Goal: Communication & Community: Participate in discussion

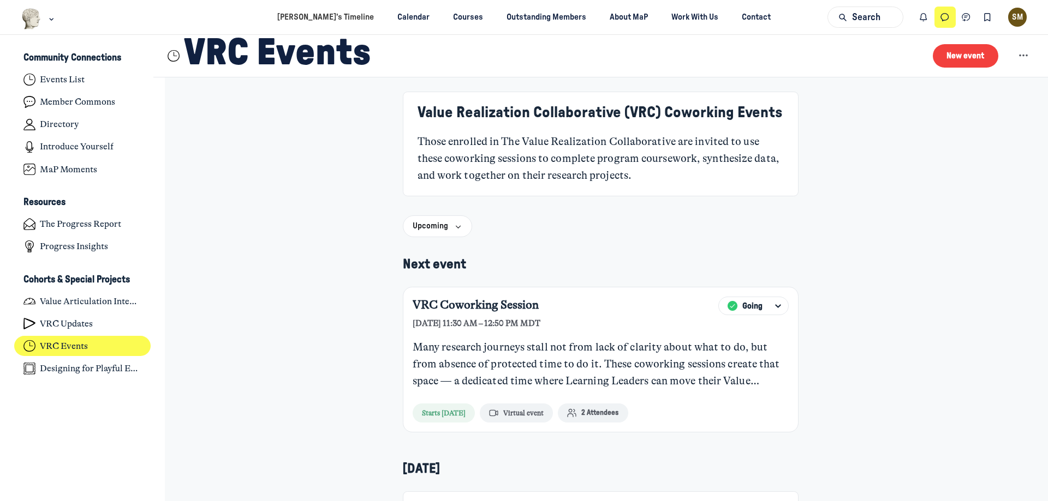
scroll to position [3481, 2145]
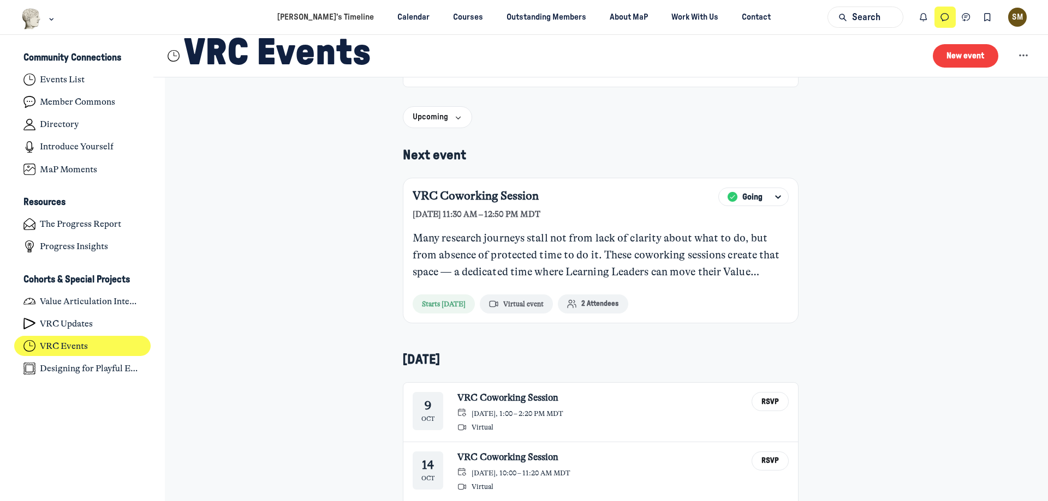
click at [948, 19] on icon "Direct messages" at bounding box center [944, 17] width 11 height 12
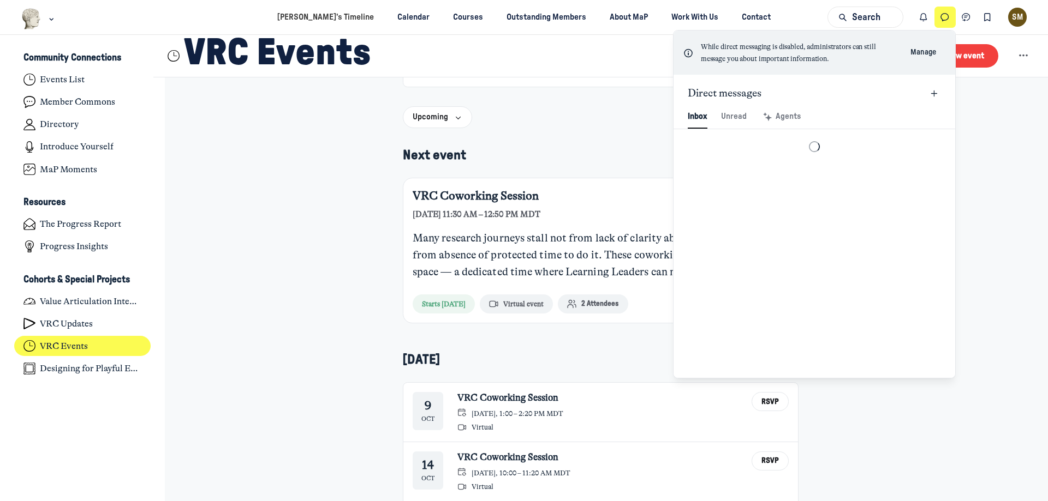
scroll to position [1485, 2543]
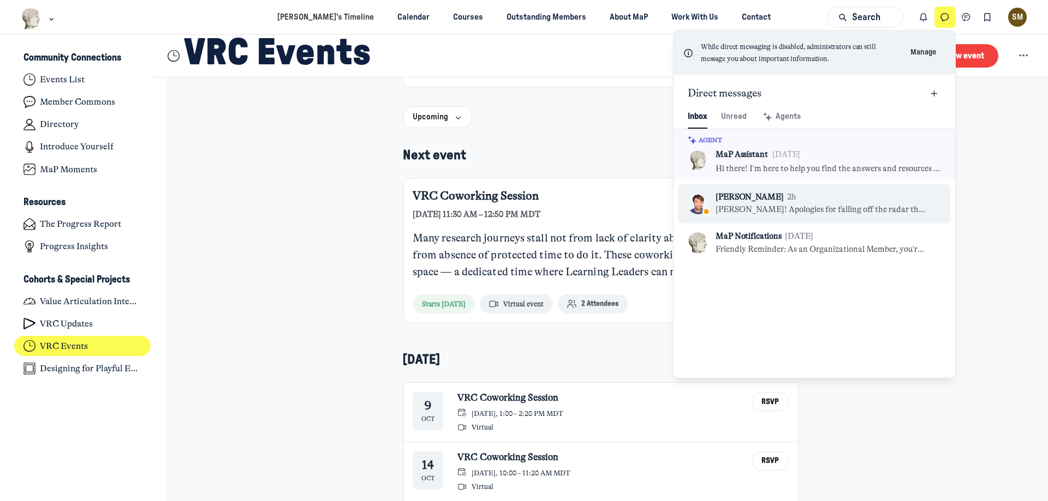
click at [846, 199] on div "[PERSON_NAME] 2h" at bounding box center [821, 198] width 212 height 12
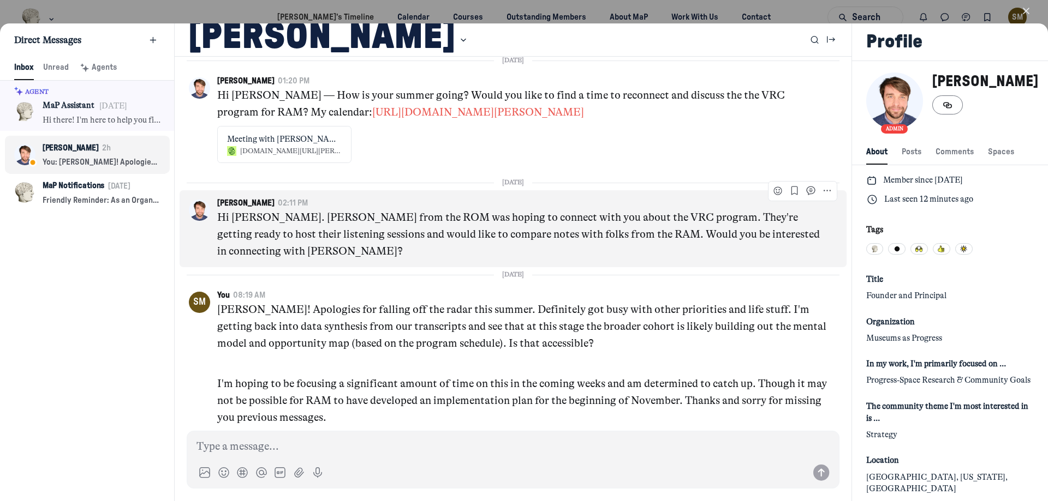
scroll to position [2332, 0]
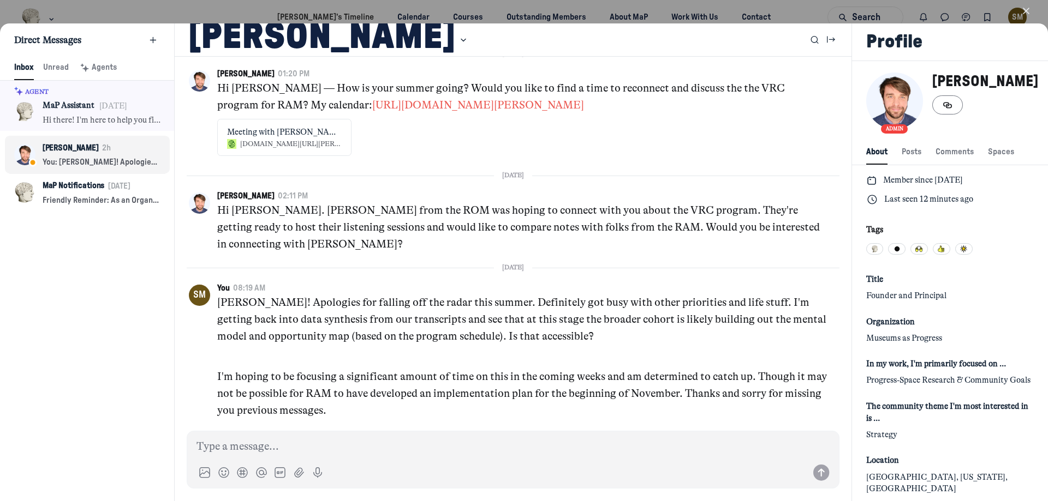
click at [1027, 9] on use "button" at bounding box center [1025, 10] width 5 height 5
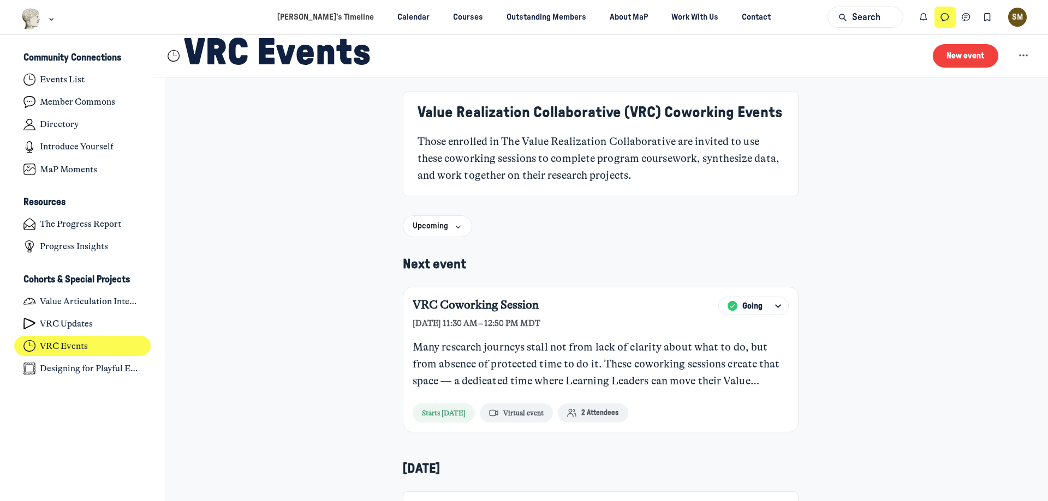
scroll to position [3481, 2145]
click at [844, 218] on div "Value Realization Collaborative (VRC) Coworking Events Those enrolled in The Va…" at bounding box center [600, 458] width 603 height 733
click at [946, 16] on icon "Direct messages" at bounding box center [944, 17] width 11 height 12
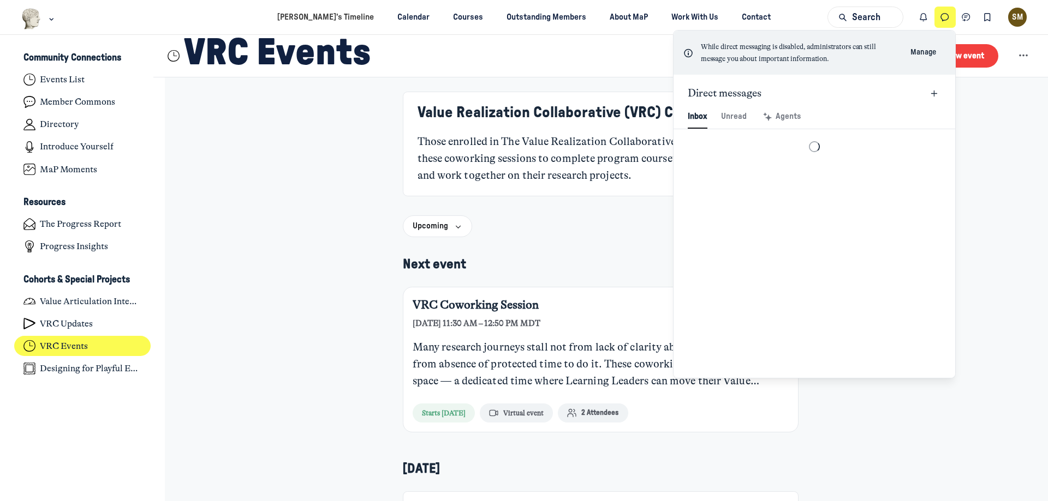
scroll to position [1485, 2543]
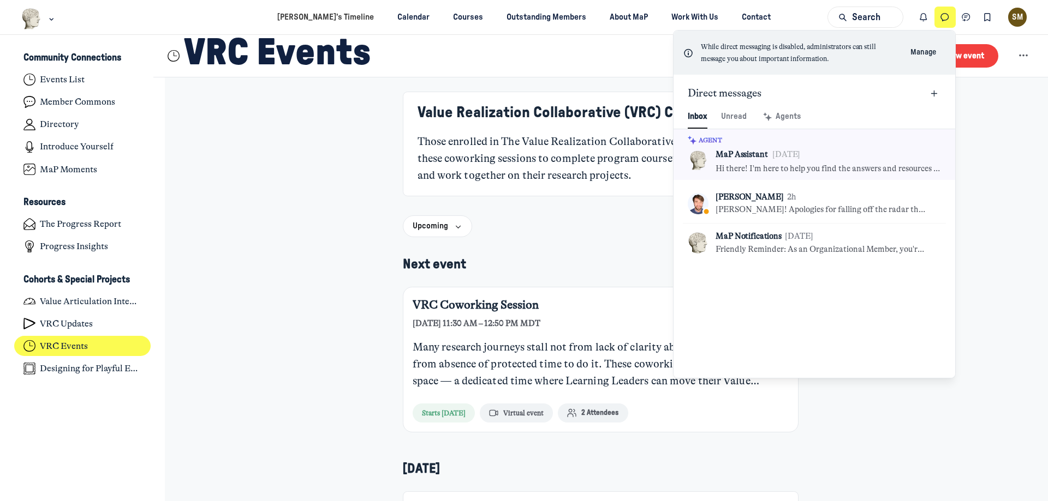
click at [946, 16] on icon "Direct messages" at bounding box center [944, 17] width 11 height 12
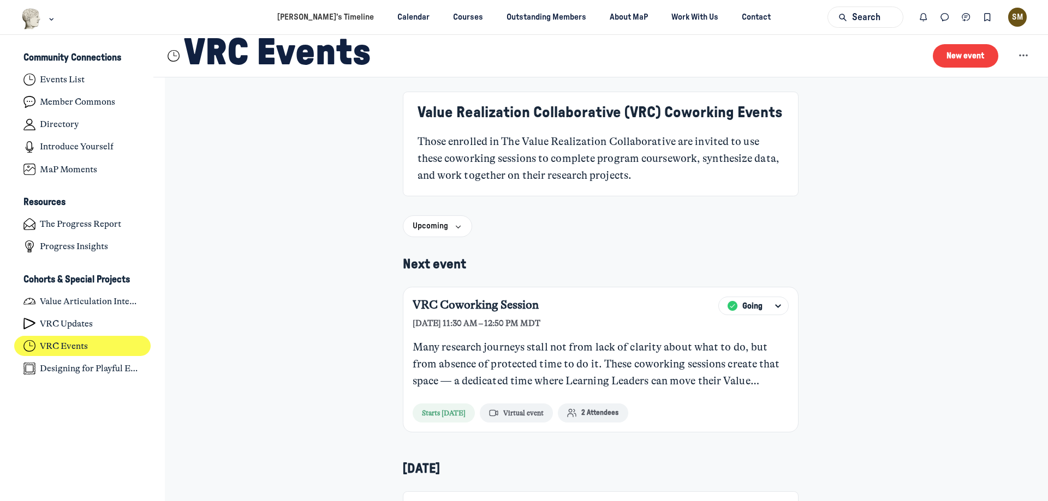
click at [886, 190] on div "Value Realization Collaborative (VRC) Coworking Events Those enrolled in The Va…" at bounding box center [600, 458] width 603 height 733
click at [953, 17] on button "Direct messages" at bounding box center [944, 17] width 21 height 21
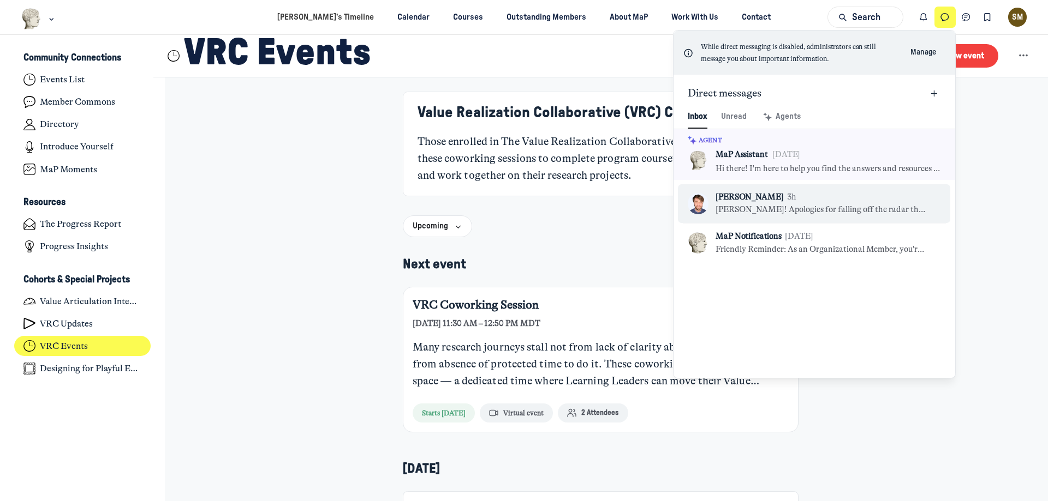
click at [815, 211] on p "[PERSON_NAME]! Apologies for falling off the radar this summer. Definitely got …" at bounding box center [821, 210] width 212 height 12
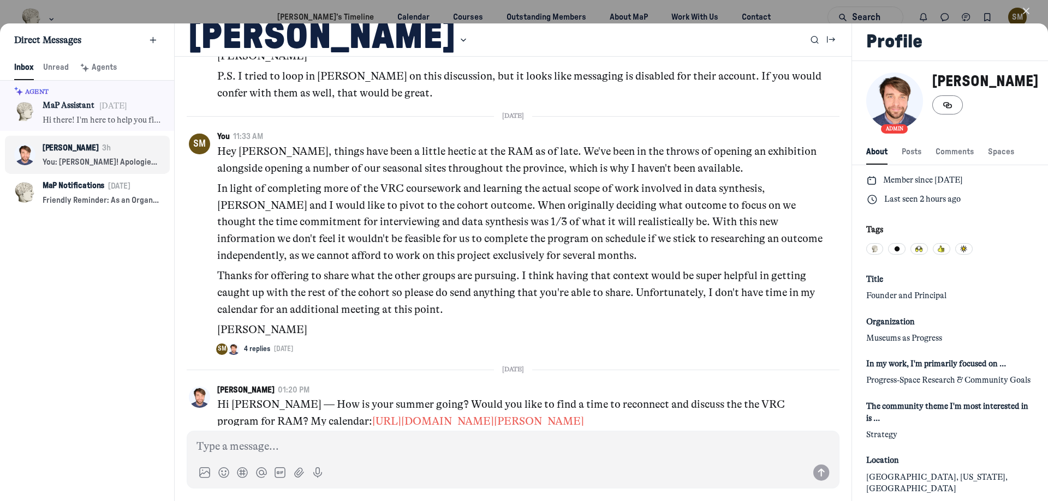
scroll to position [2005, 0]
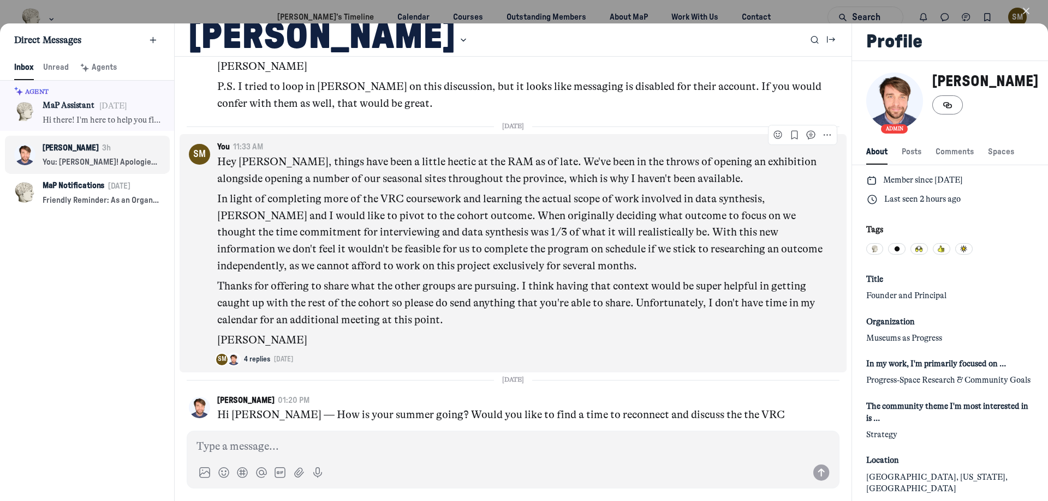
click at [675, 373] on div "SM You 11:33 AM Hey [PERSON_NAME], things have been a little hectic at the RAM …" at bounding box center [513, 253] width 667 height 238
click at [296, 364] on span "view thread" at bounding box center [292, 360] width 37 height 7
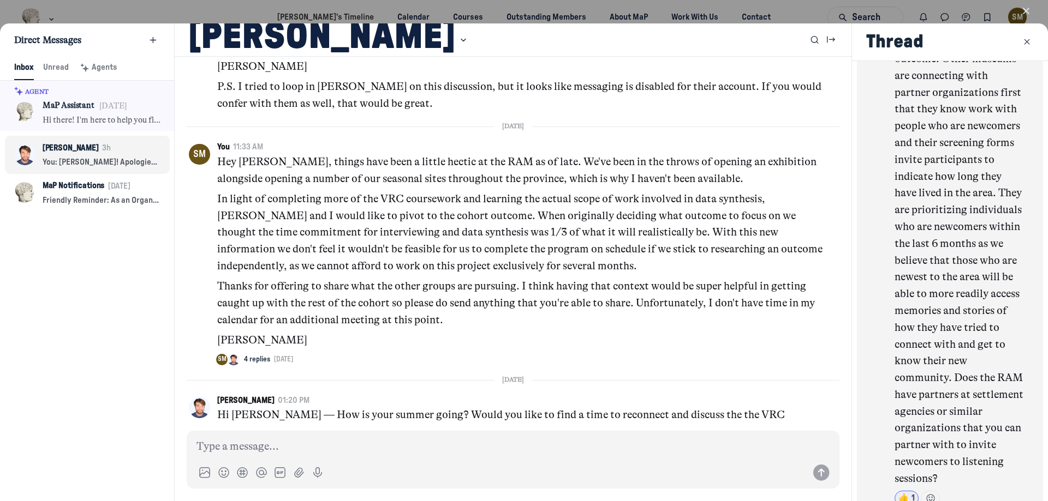
scroll to position [1940, 0]
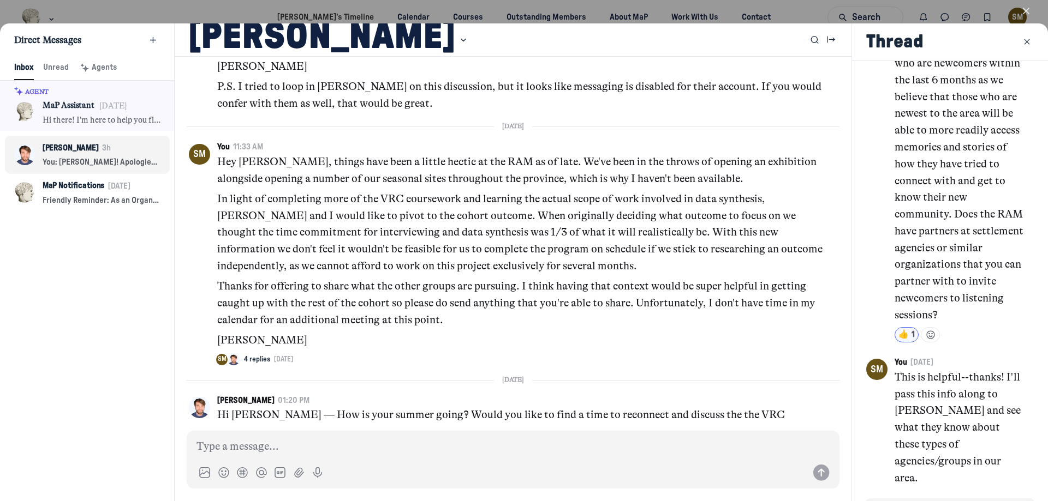
click at [1014, 23] on div at bounding box center [524, 250] width 1048 height 501
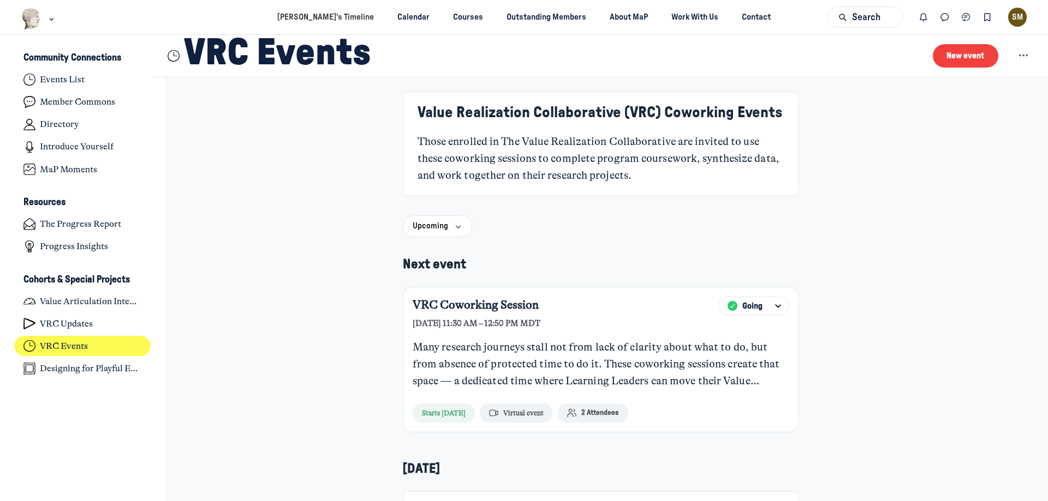
click at [1012, 41] on div "VRC Events New event" at bounding box center [600, 56] width 894 height 43
